Goal: Information Seeking & Learning: Learn about a topic

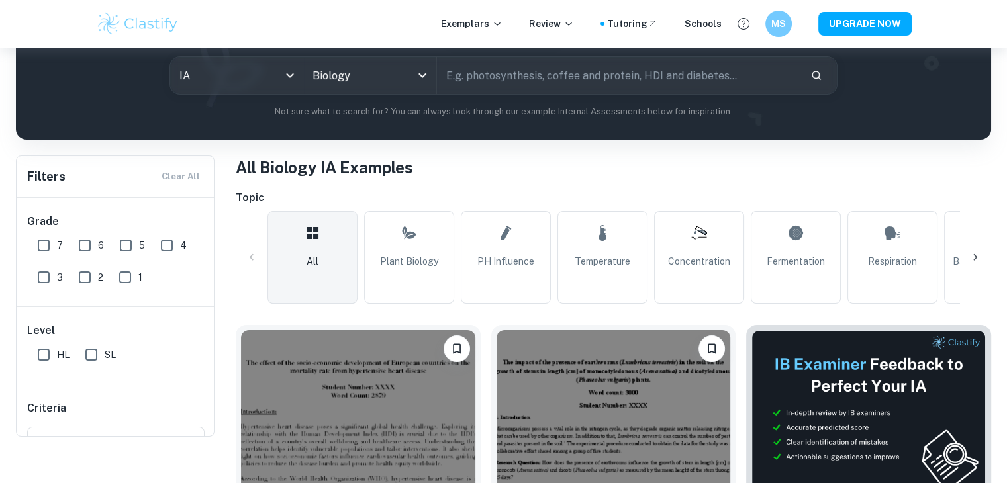
scroll to position [199, 0]
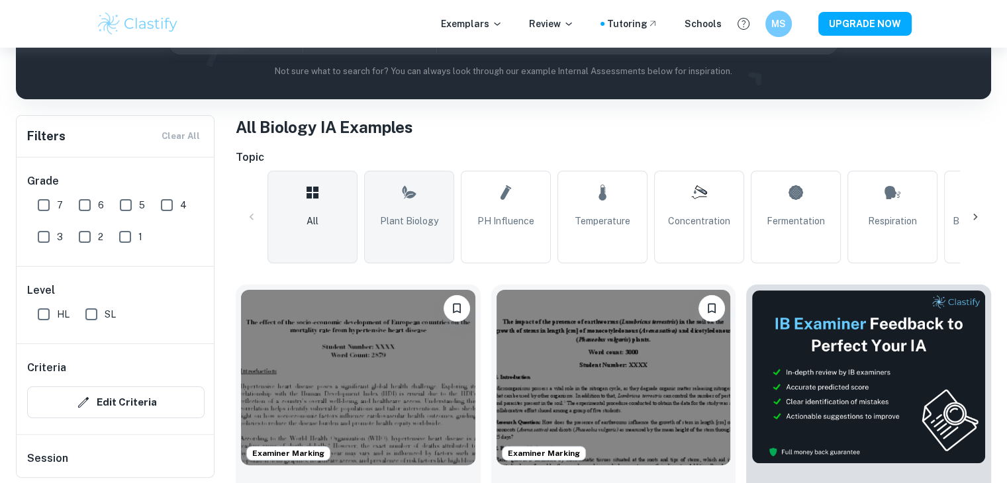
click at [419, 197] on link "Plant Biology" at bounding box center [409, 217] width 90 height 93
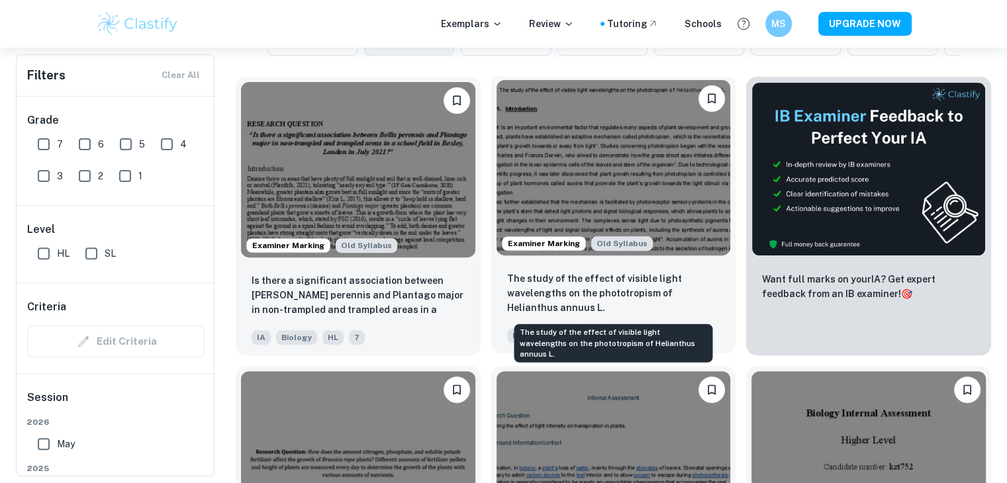
scroll to position [397, 0]
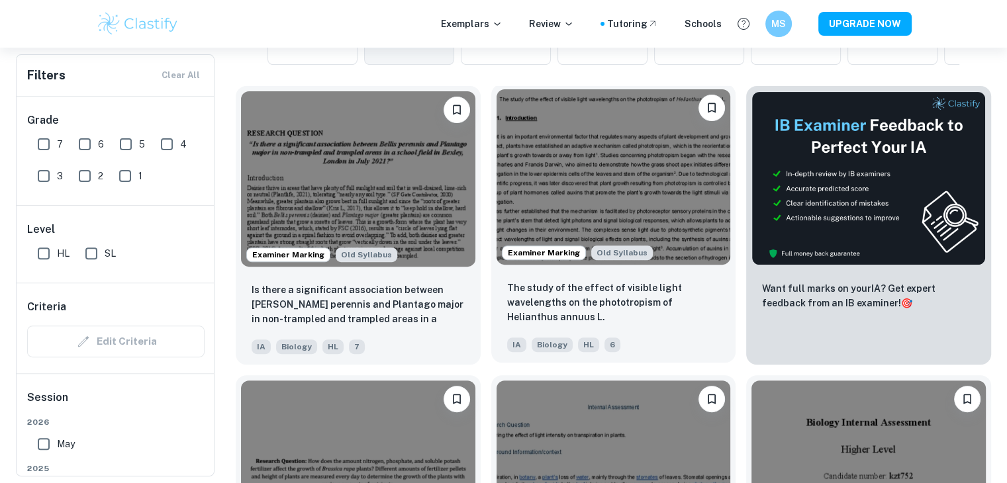
click at [584, 144] on img at bounding box center [614, 176] width 234 height 175
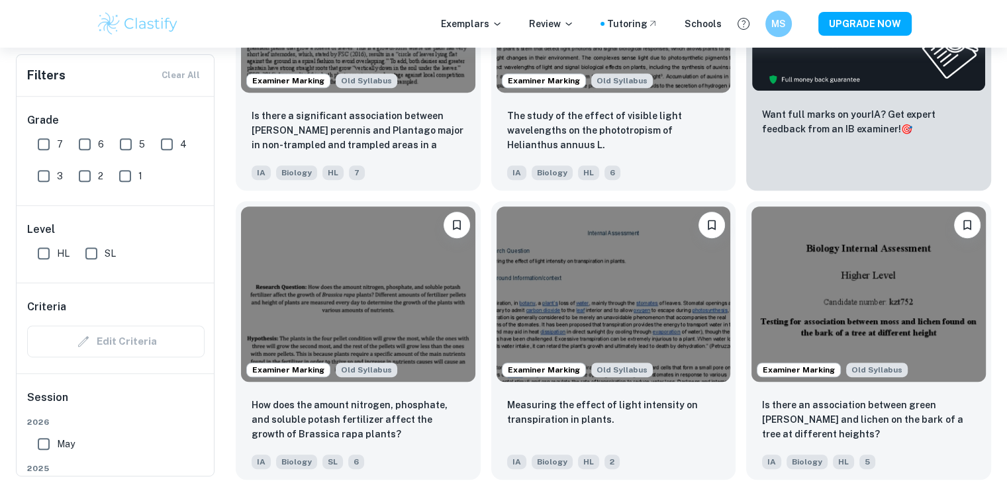
scroll to position [530, 0]
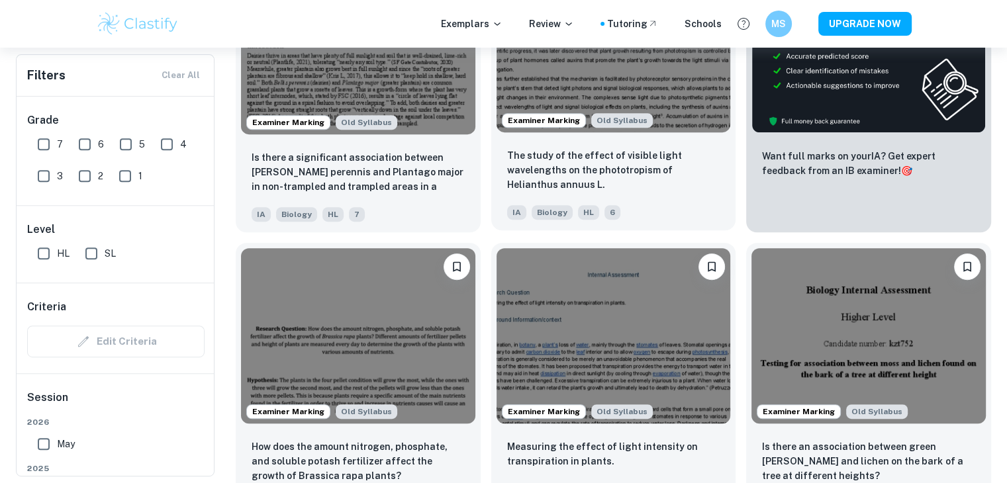
click at [572, 96] on img at bounding box center [614, 44] width 234 height 175
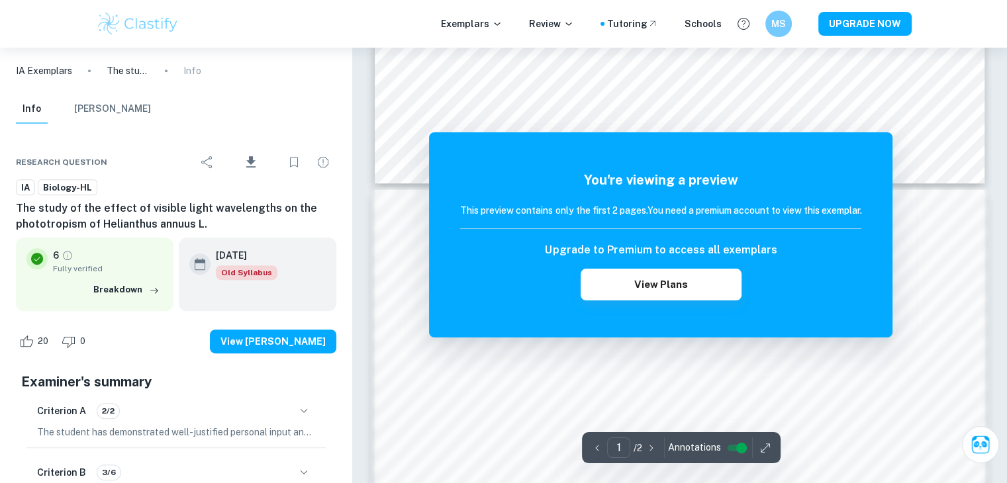
scroll to position [993, 0]
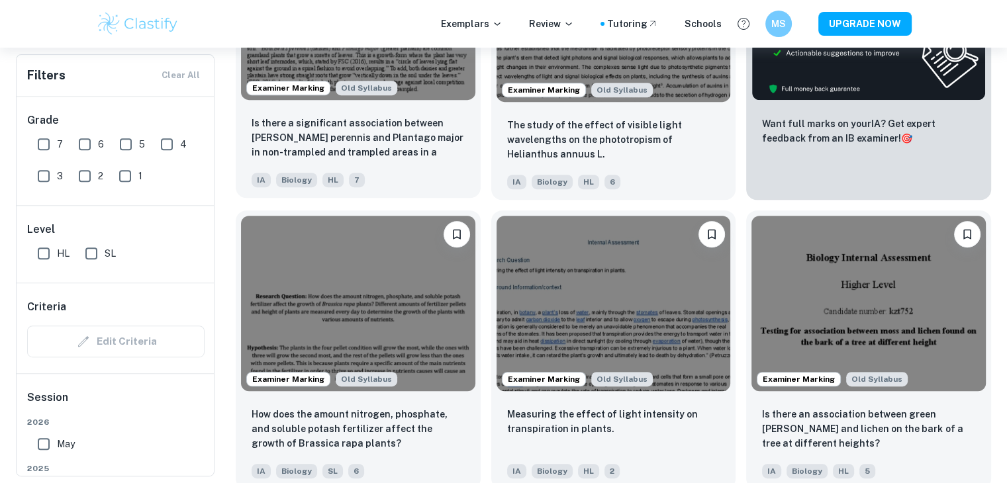
scroll to position [662, 0]
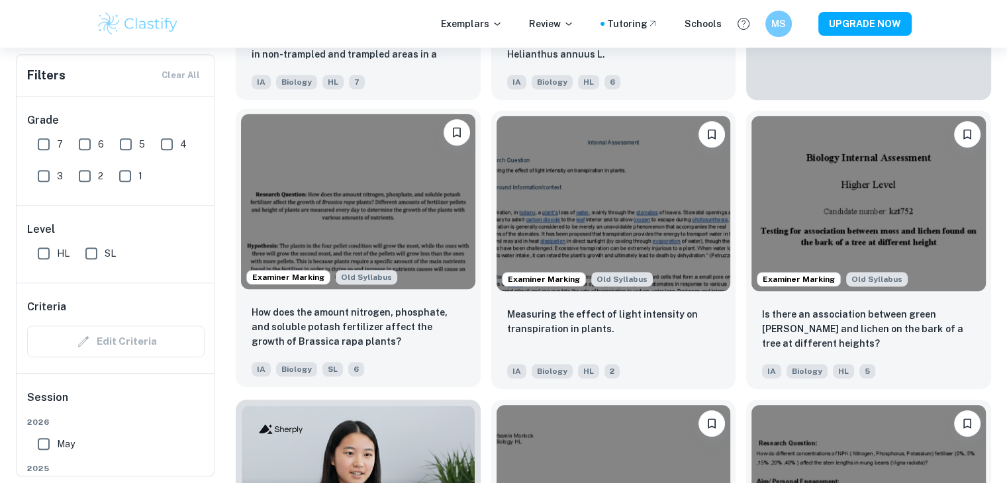
click at [360, 195] on img at bounding box center [358, 201] width 234 height 175
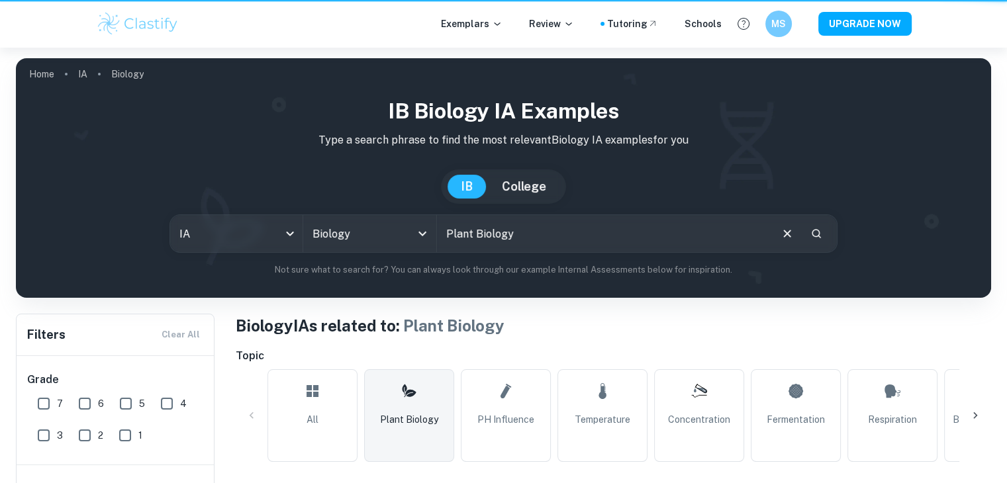
scroll to position [662, 0]
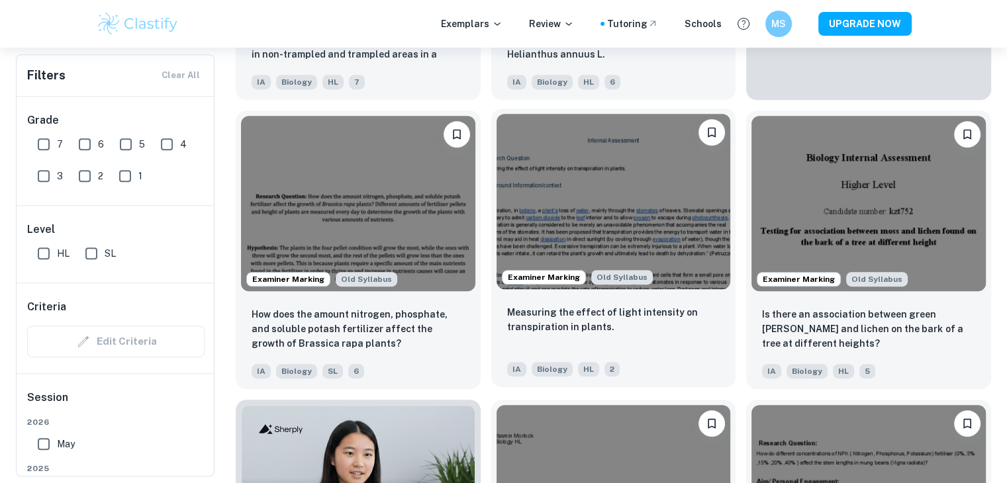
click at [562, 193] on img at bounding box center [614, 201] width 234 height 175
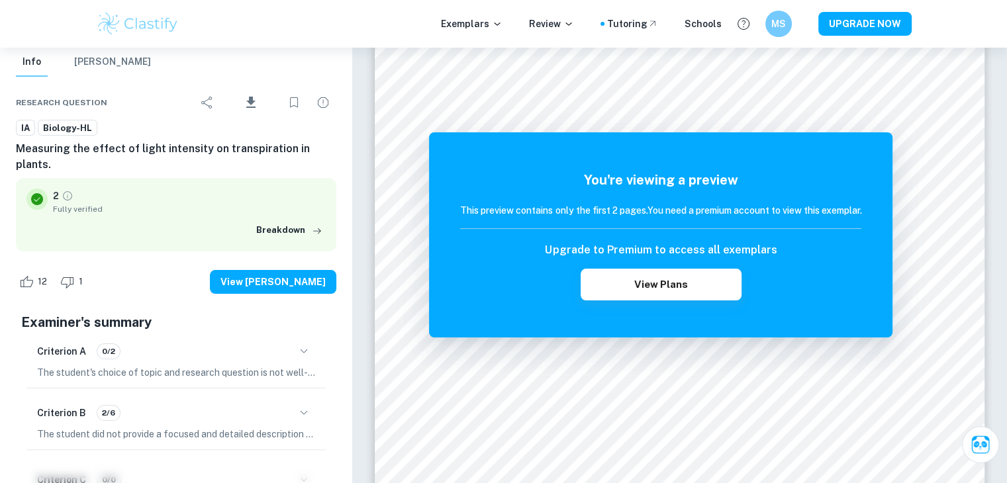
scroll to position [66, 0]
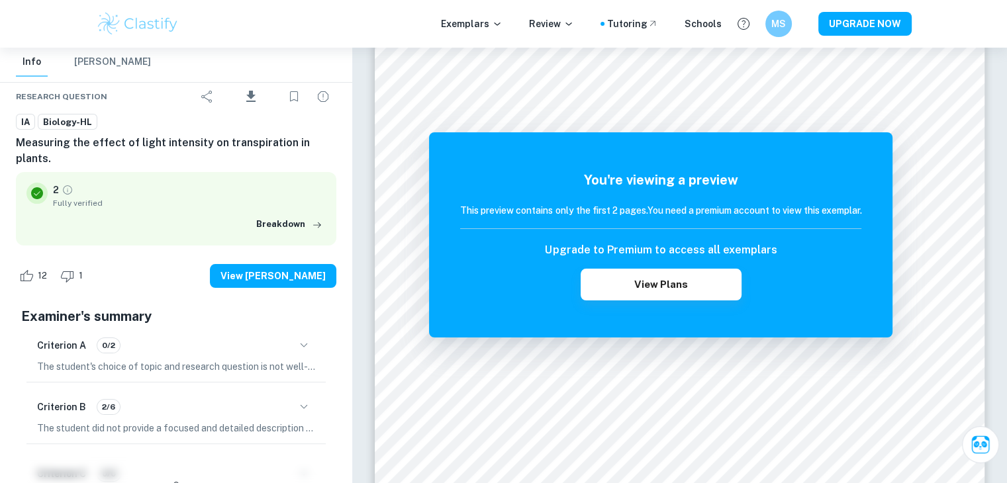
click at [285, 334] on div "Criterion A 0/2" at bounding box center [176, 345] width 278 height 23
click at [308, 338] on icon "button" at bounding box center [304, 346] width 16 height 16
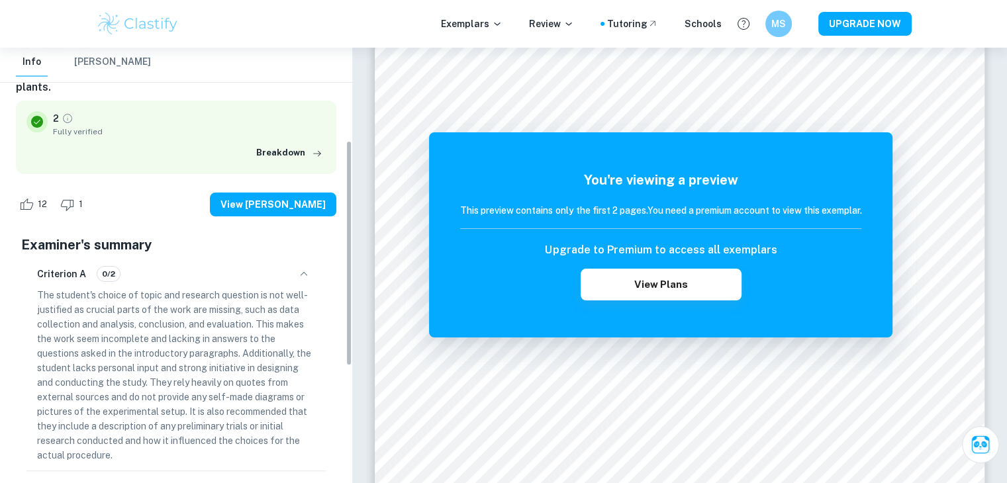
scroll to position [132, 0]
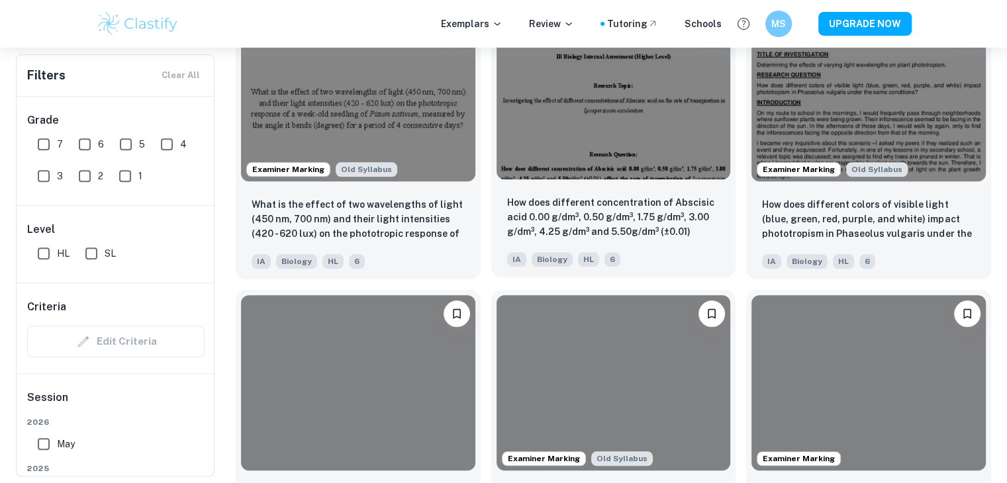
scroll to position [1391, 0]
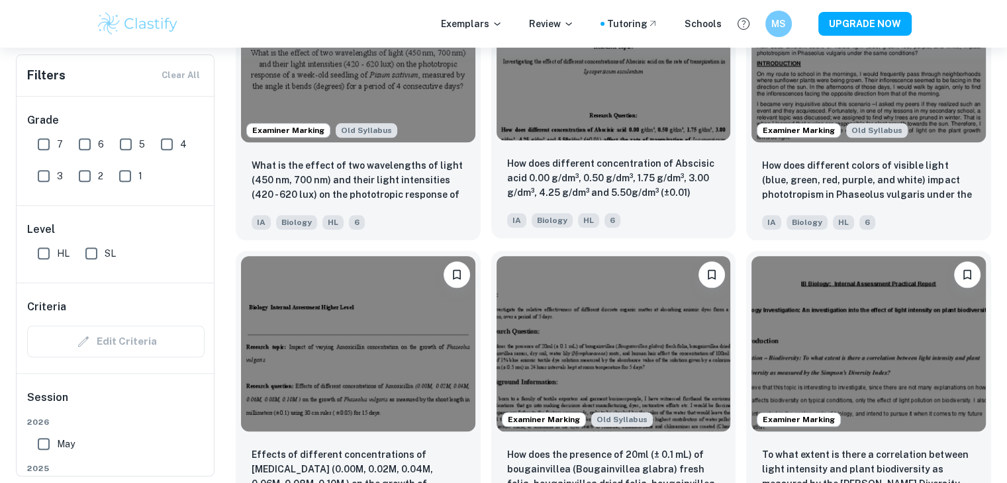
click at [567, 112] on img at bounding box center [614, 52] width 234 height 175
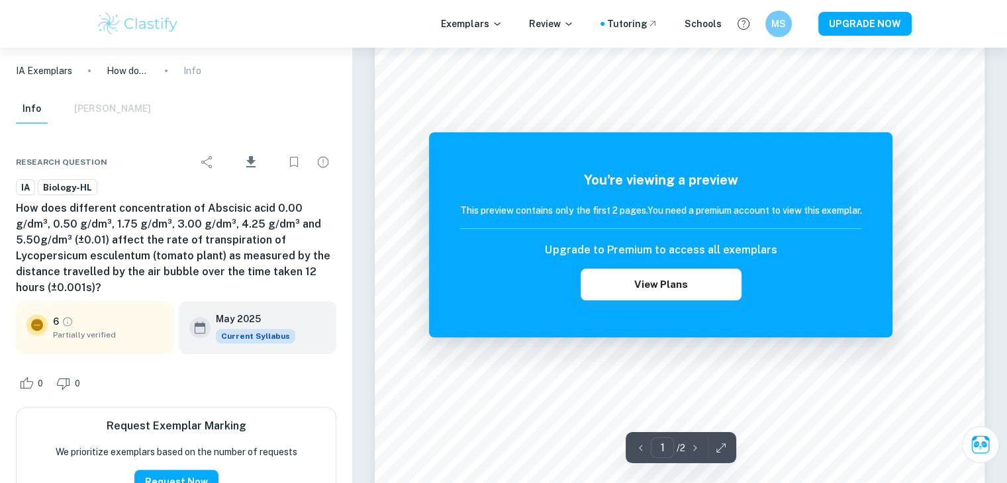
scroll to position [397, 0]
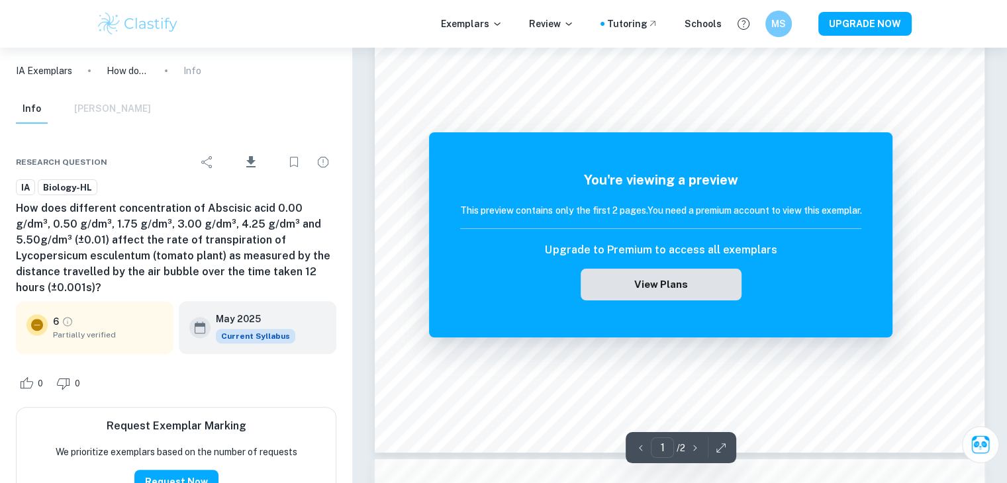
click at [607, 277] on button "View Plans" at bounding box center [661, 285] width 160 height 32
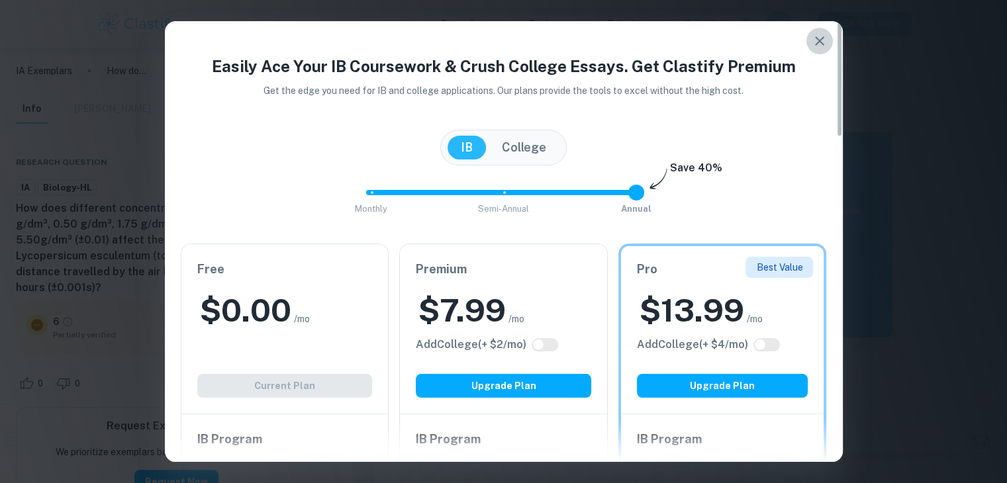
click at [818, 46] on icon "button" at bounding box center [820, 41] width 16 height 16
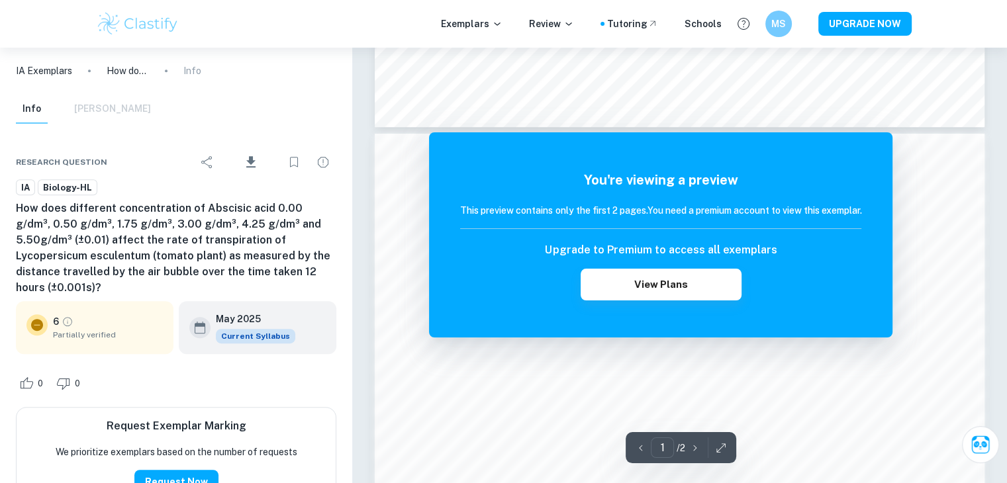
scroll to position [728, 0]
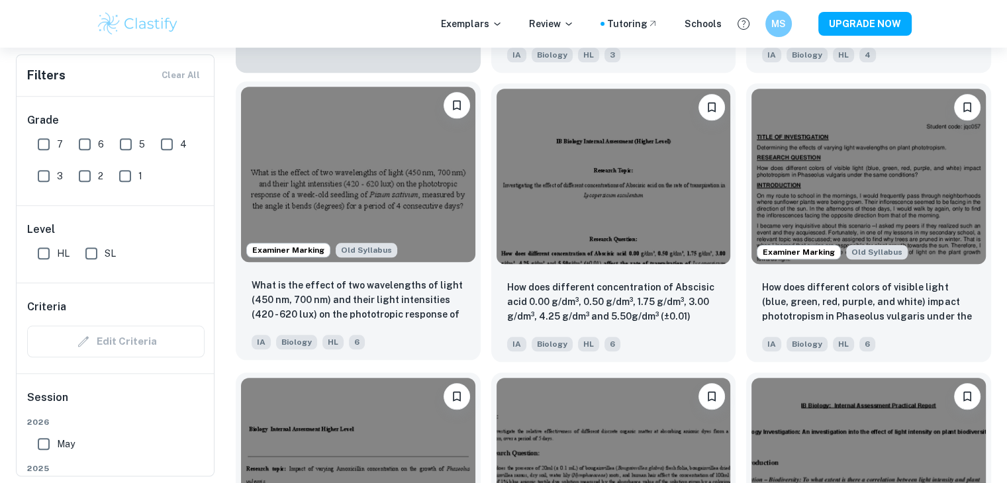
scroll to position [1258, 0]
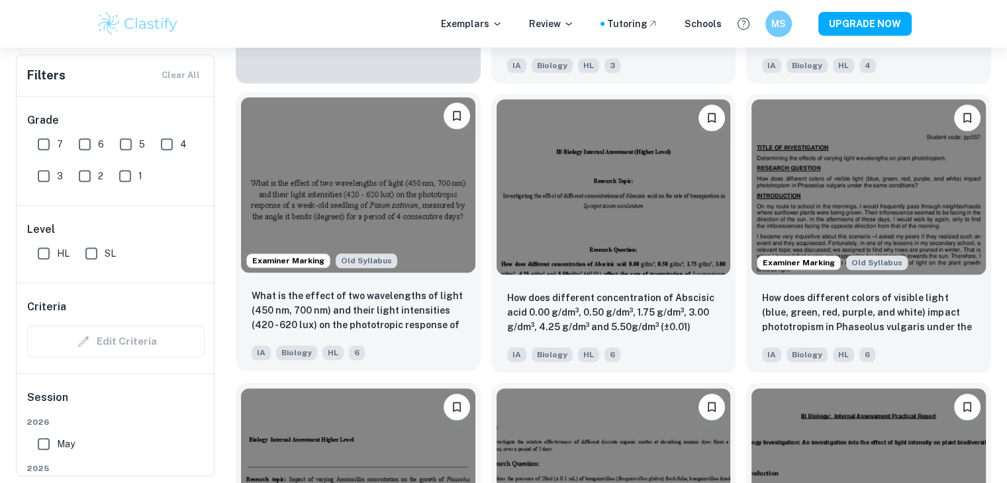
click at [421, 154] on img at bounding box center [358, 184] width 234 height 175
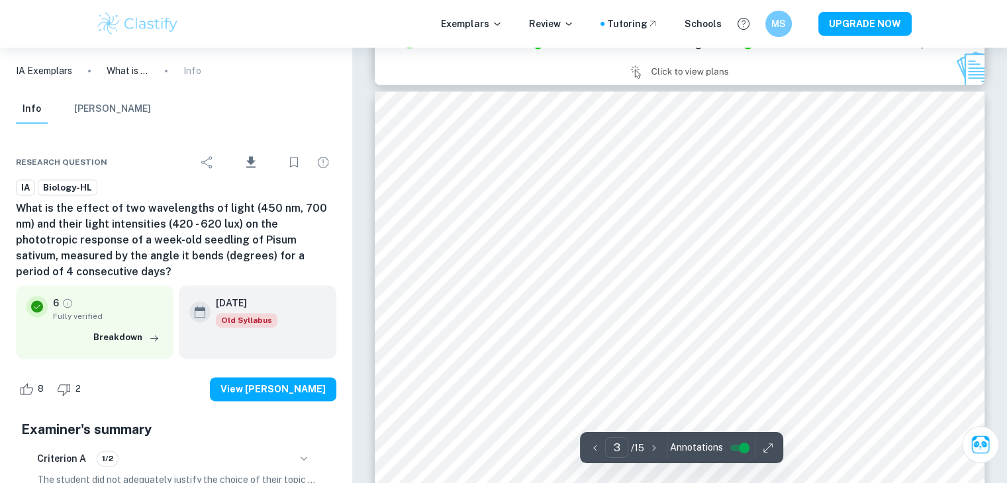
scroll to position [1854, 0]
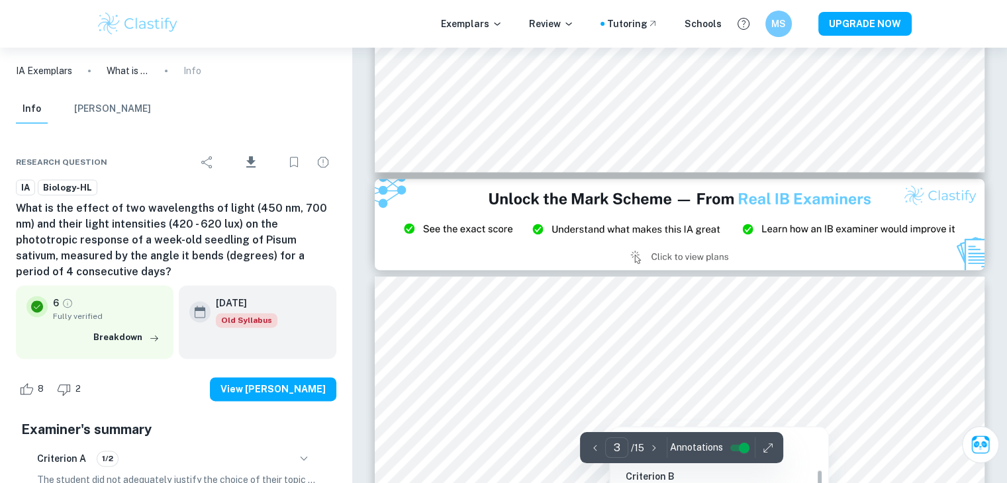
type input "2"
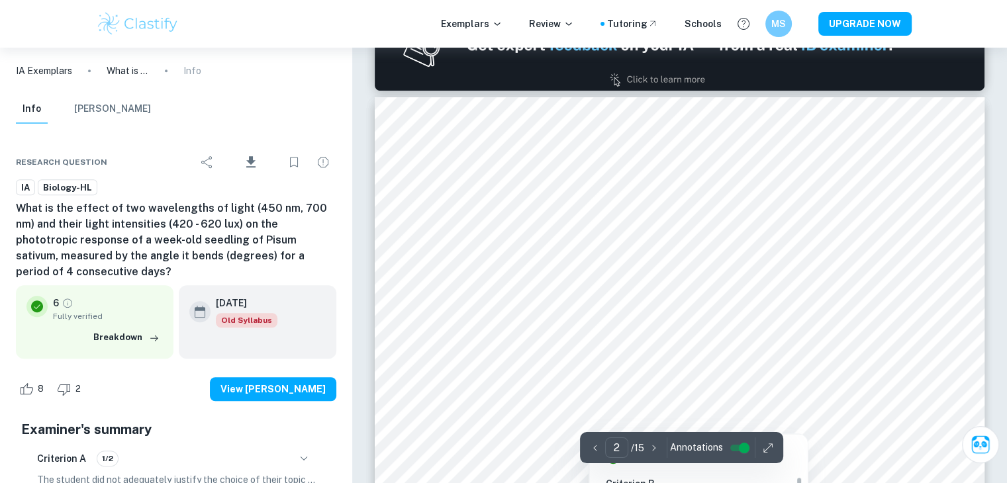
scroll to position [927, 0]
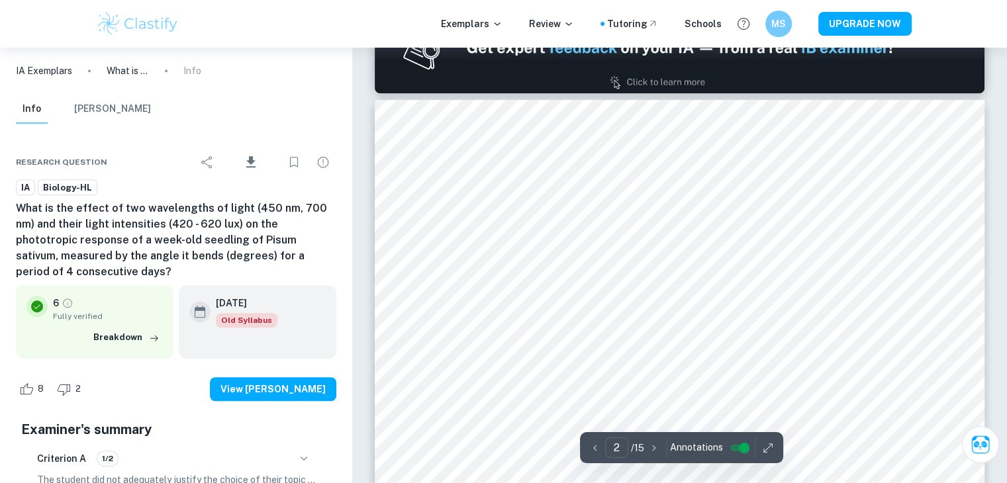
click at [768, 443] on icon "button" at bounding box center [768, 448] width 13 height 13
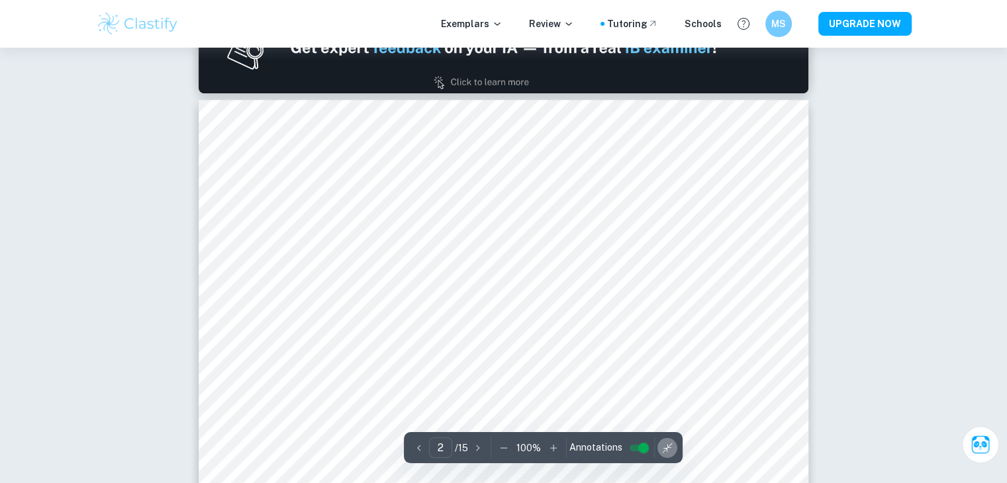
drag, startPoint x: 662, startPoint y: 447, endPoint x: 653, endPoint y: 440, distance: 11.8
click at [662, 447] on icon "button" at bounding box center [667, 448] width 13 height 13
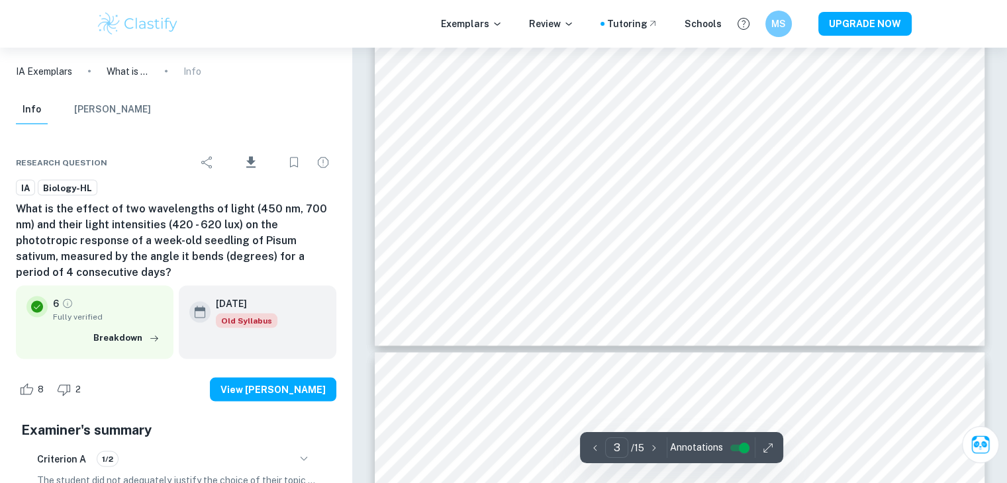
scroll to position [2516, 0]
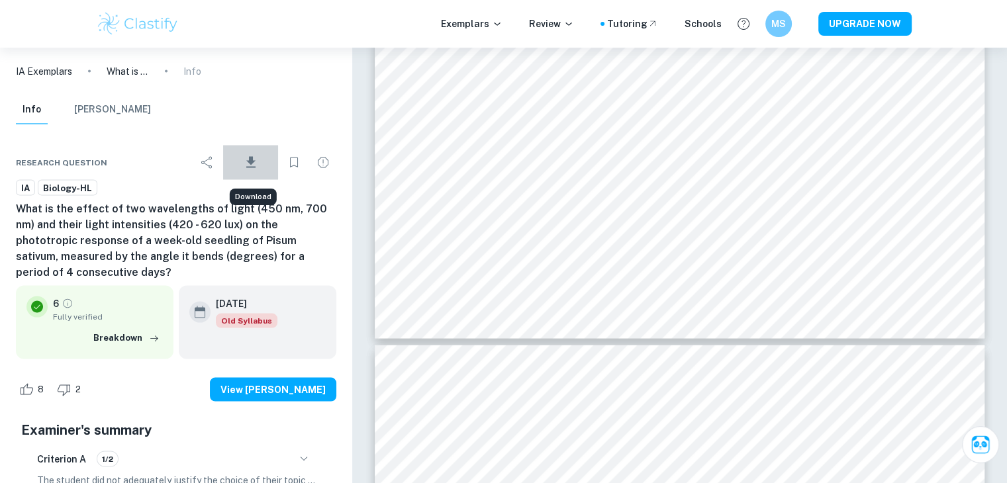
click at [258, 162] on icon "Download" at bounding box center [251, 162] width 16 height 16
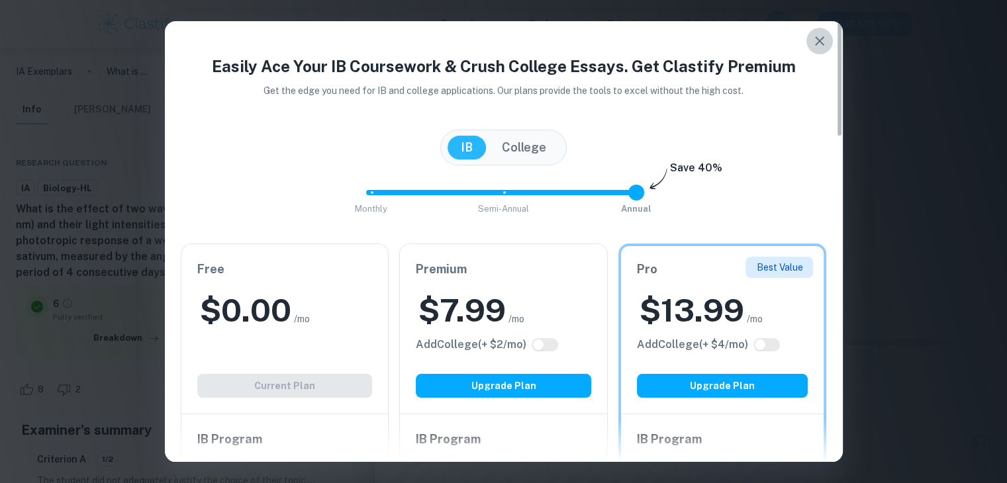
drag, startPoint x: 258, startPoint y: 162, endPoint x: 824, endPoint y: 42, distance: 578.9
click at [824, 42] on icon "button" at bounding box center [820, 41] width 16 height 16
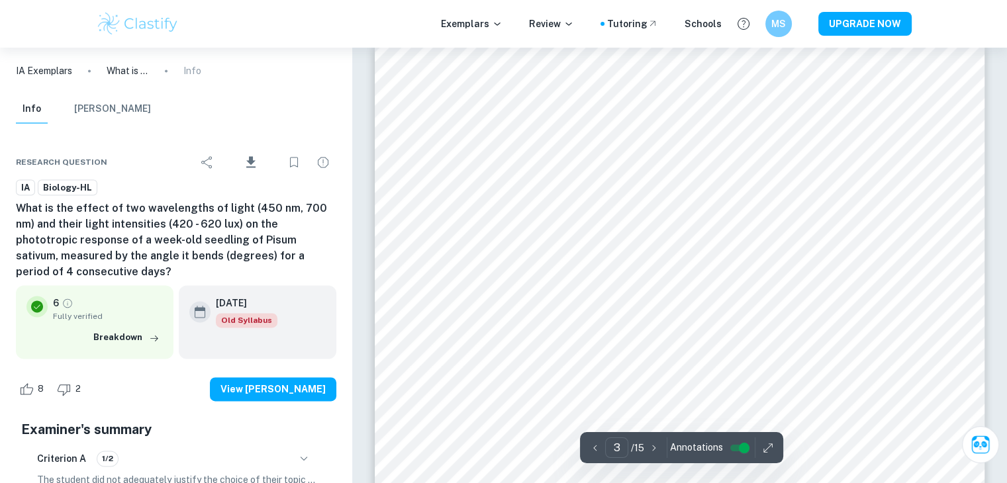
scroll to position [1920, 0]
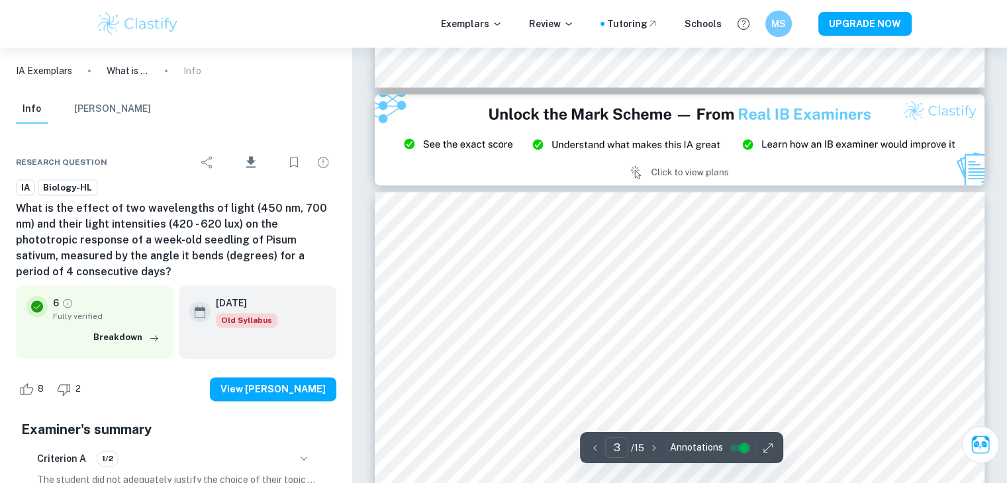
type input "2"
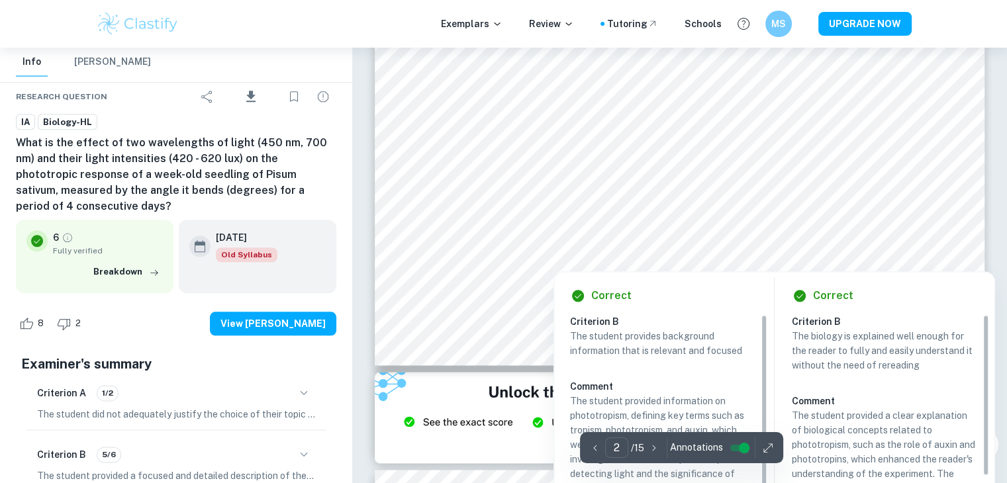
scroll to position [1523, 0]
